Goal: Information Seeking & Learning: Learn about a topic

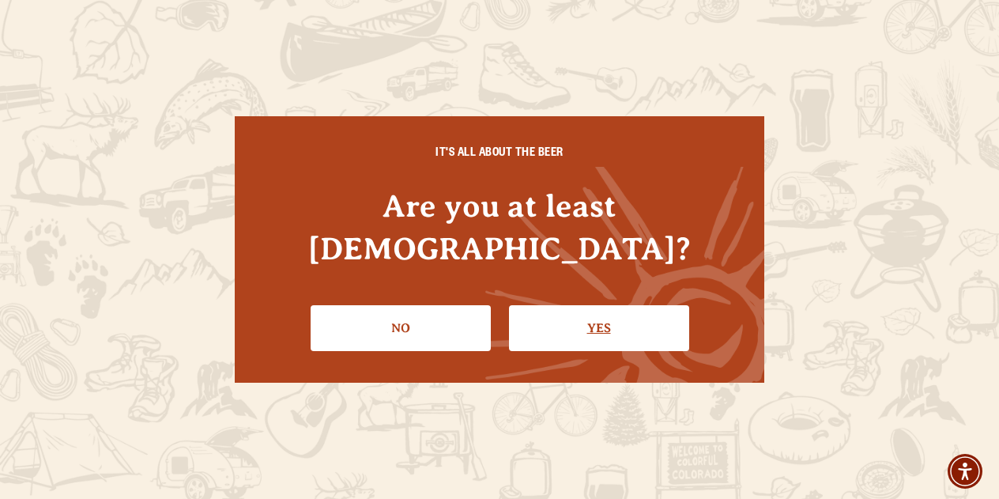
click at [578, 310] on link "Yes" at bounding box center [599, 328] width 180 height 46
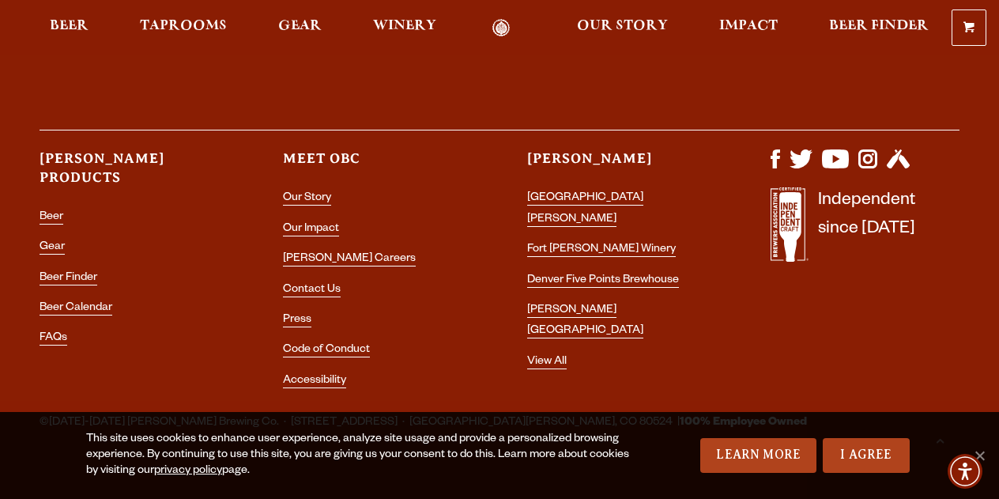
scroll to position [4614, 0]
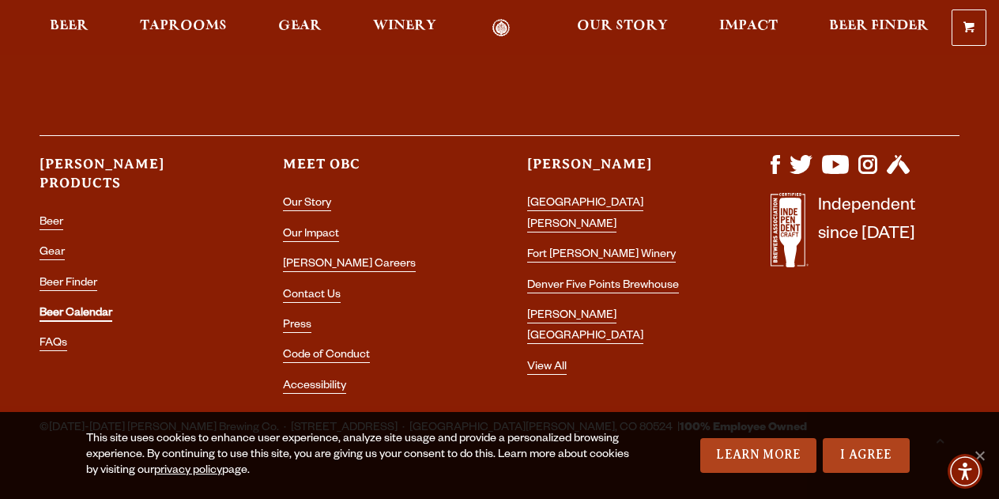
click at [60, 307] on link "Beer Calendar" at bounding box center [76, 314] width 73 height 14
click at [610, 198] on link "[GEOGRAPHIC_DATA][PERSON_NAME]" at bounding box center [585, 215] width 116 height 35
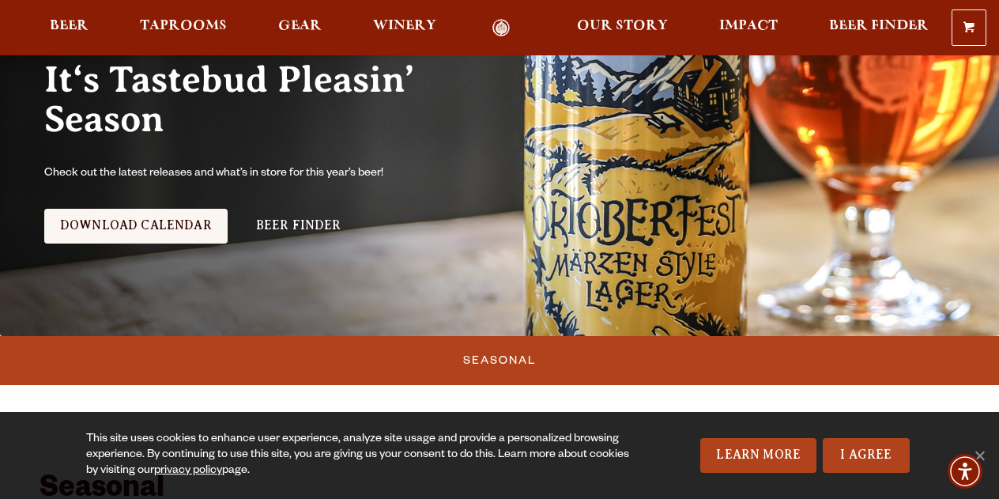
scroll to position [229, 0]
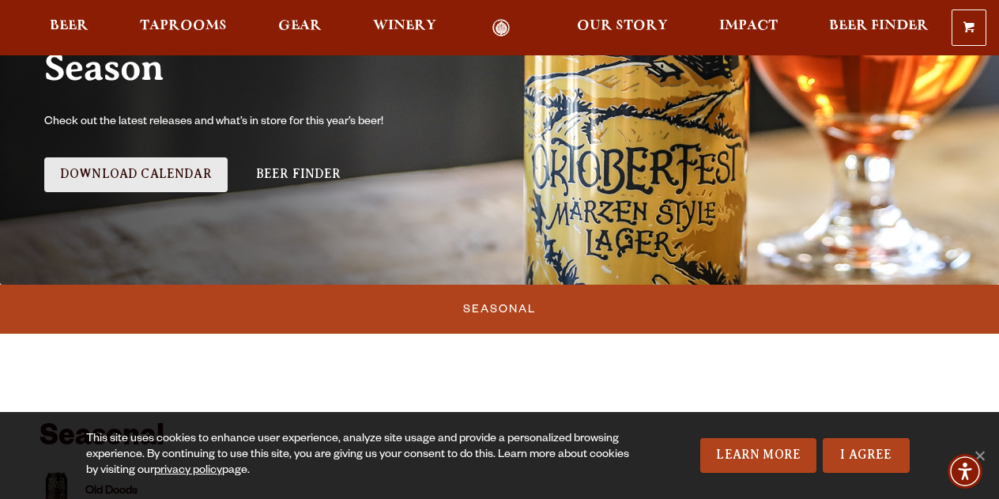
click at [137, 168] on link "Download Calendar" at bounding box center [135, 174] width 183 height 35
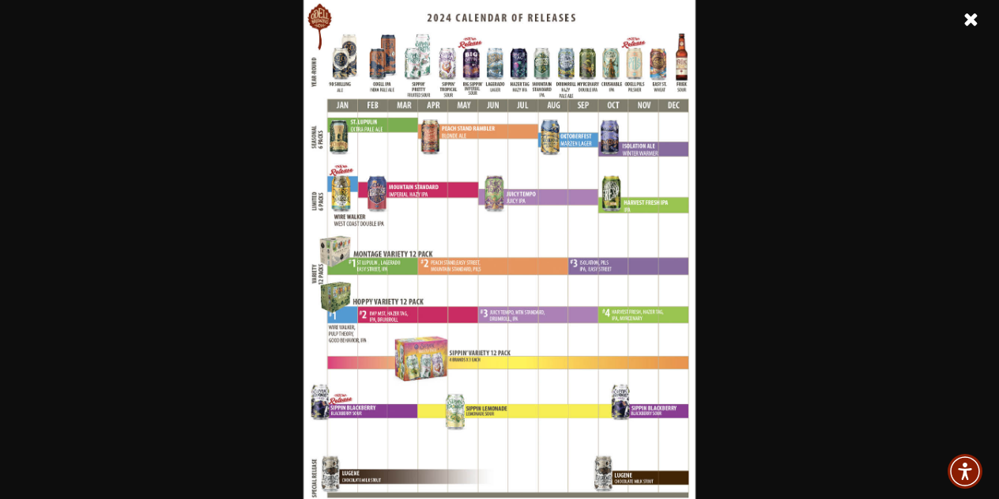
click at [969, 16] on link at bounding box center [971, 20] width 40 height 40
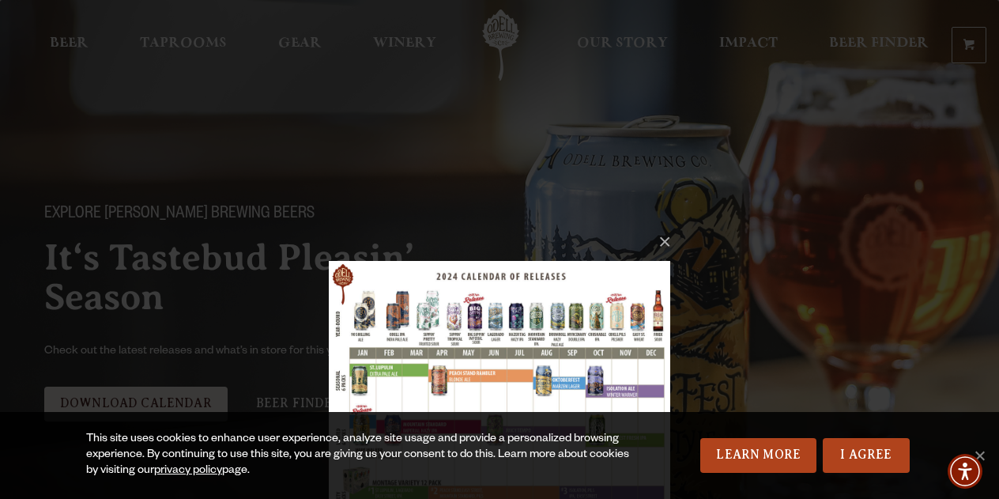
scroll to position [0, 0]
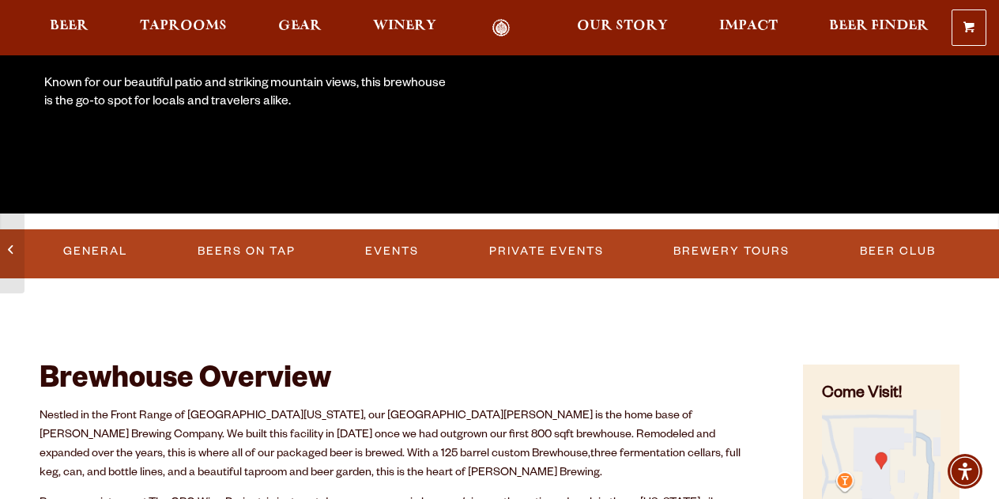
scroll to position [378, 0]
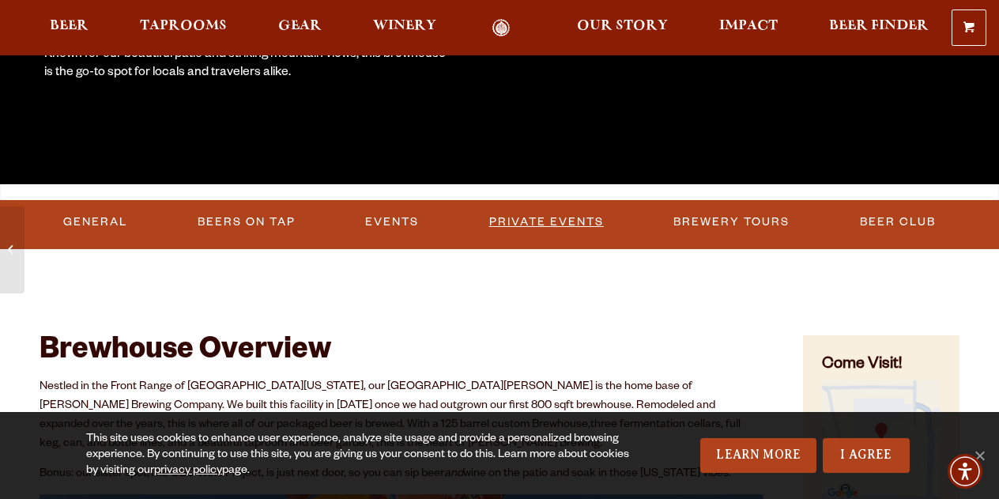
click at [537, 218] on link "Private Events" at bounding box center [546, 222] width 127 height 36
click at [376, 218] on link "Events" at bounding box center [379, 222] width 66 height 36
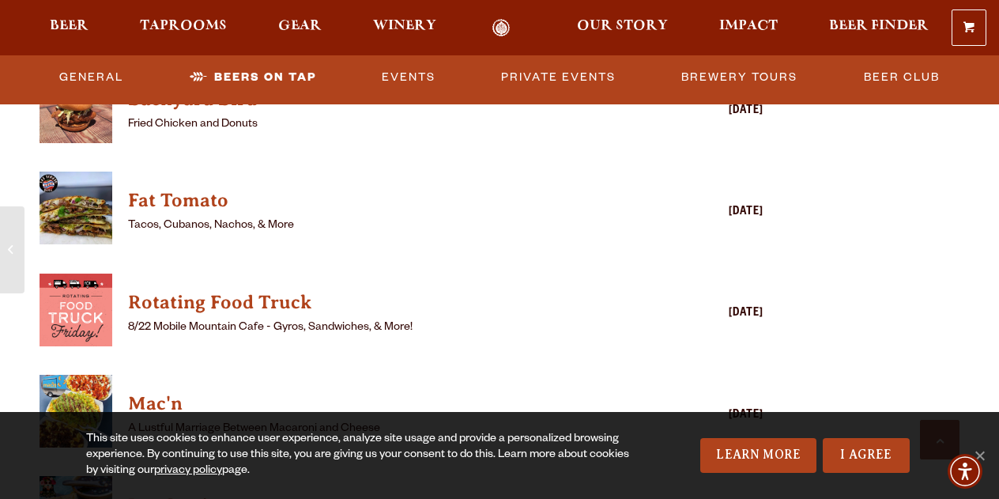
scroll to position [4028, 0]
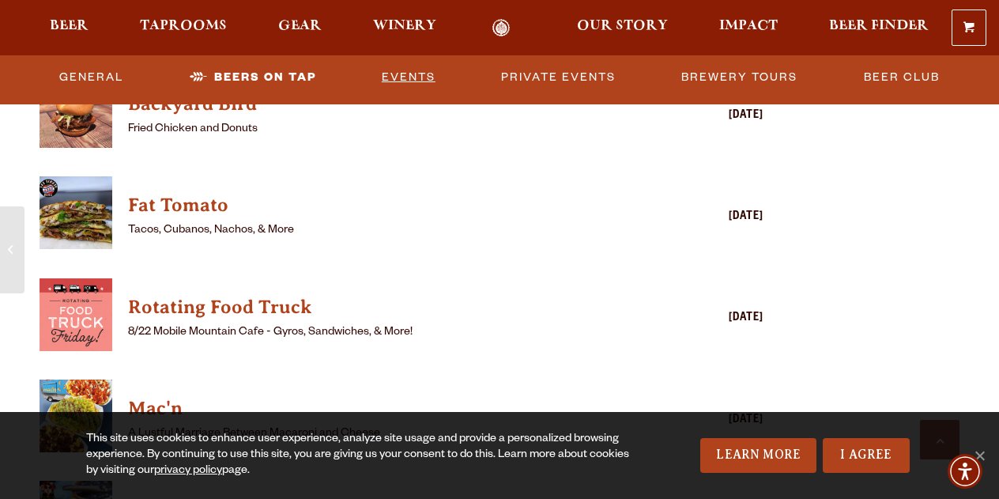
click at [395, 73] on link "Events" at bounding box center [408, 77] width 66 height 36
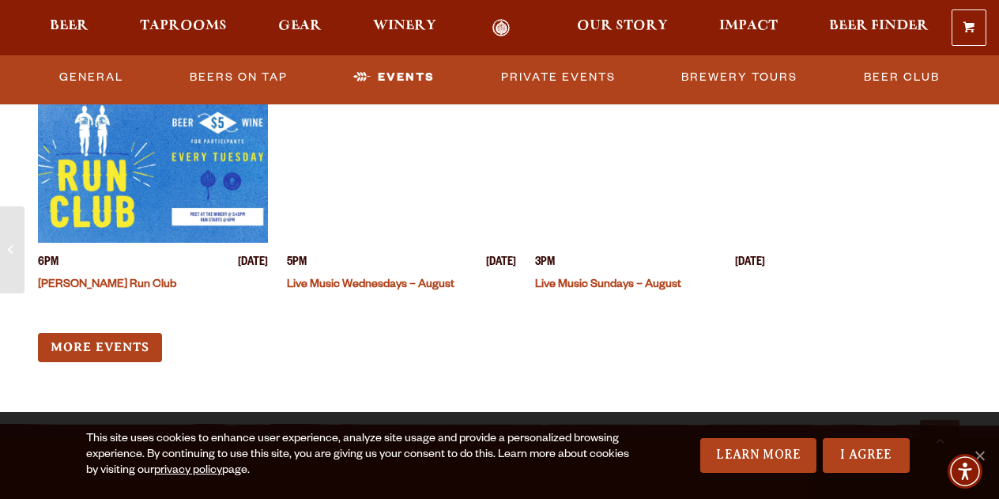
scroll to position [6147, 0]
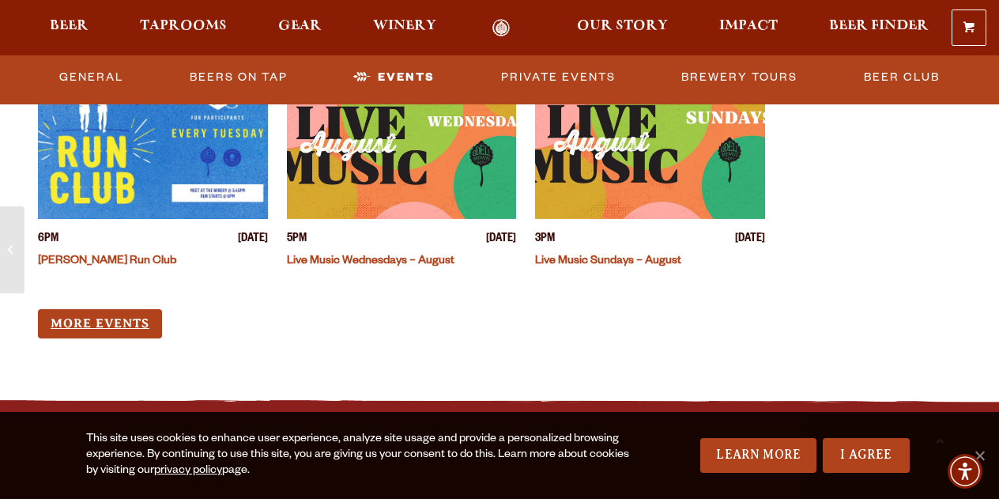
click at [131, 309] on link "More Events" at bounding box center [100, 323] width 124 height 29
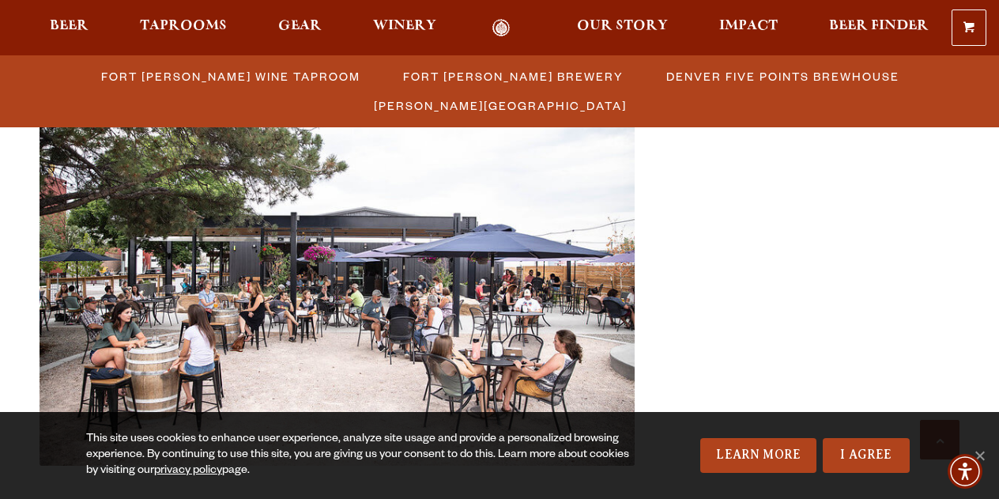
scroll to position [2542, 0]
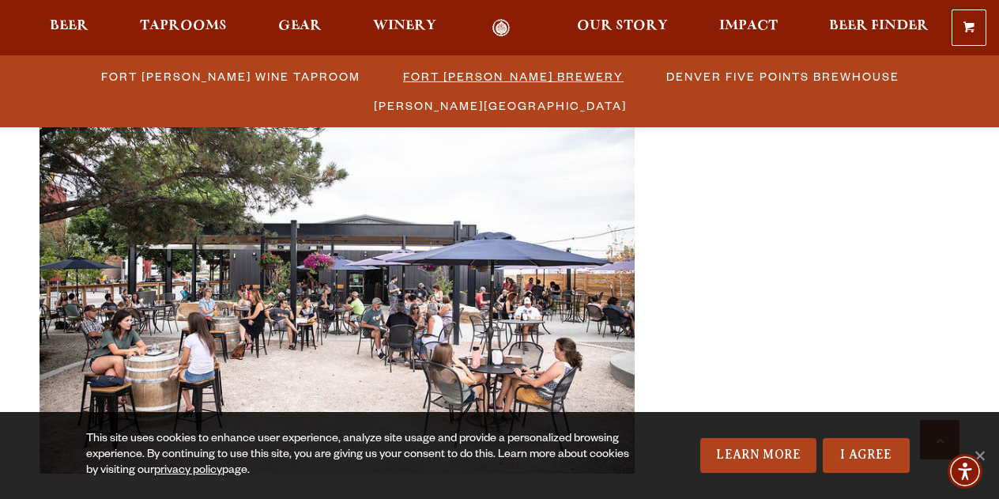
click at [403, 82] on span "Fort [PERSON_NAME] Brewery" at bounding box center [513, 76] width 220 height 23
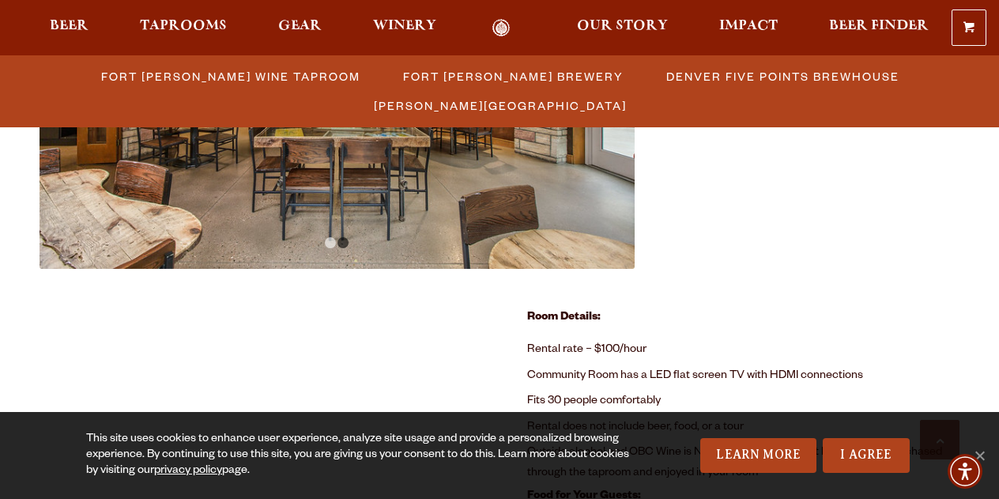
scroll to position [920, 0]
